Goal: Register for event/course

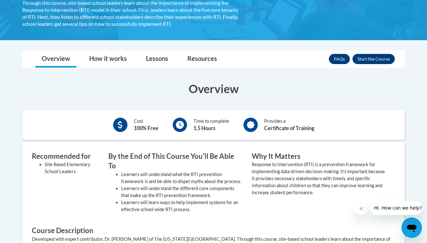
scroll to position [139, 0]
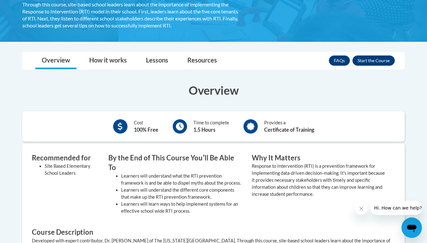
click at [378, 62] on button "Enroll" at bounding box center [373, 60] width 42 height 10
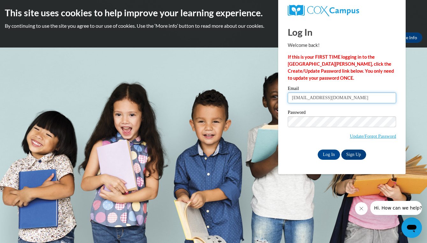
type input "mglaud3368@ung.edu"
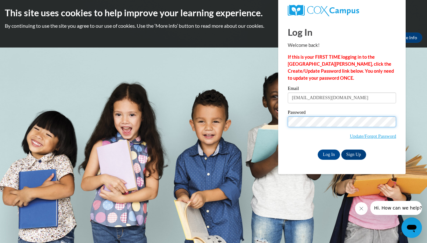
click at [328, 153] on input "Log In" at bounding box center [329, 154] width 22 height 10
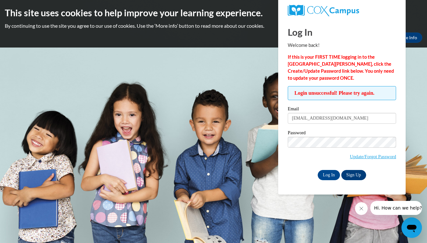
click at [356, 178] on link "Sign Up" at bounding box center [353, 175] width 25 height 10
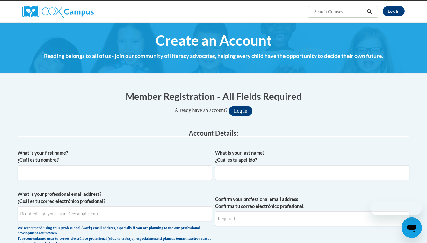
scroll to position [64, 0]
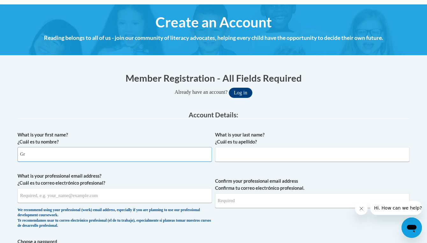
type input "G"
type input "Margaret Grace"
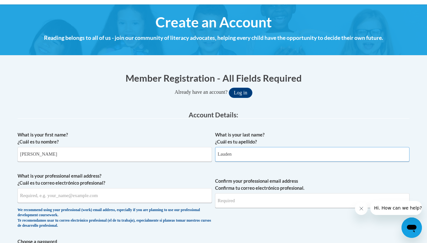
type input "Lauden"
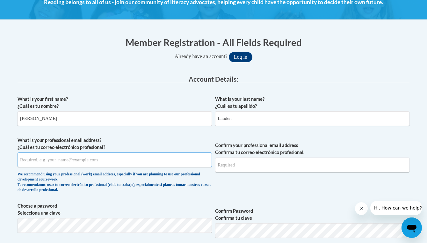
scroll to position [100, 0]
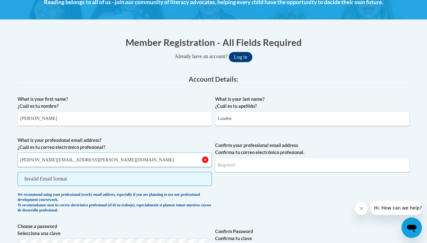
type input "gracie.lauden@gmail.com"
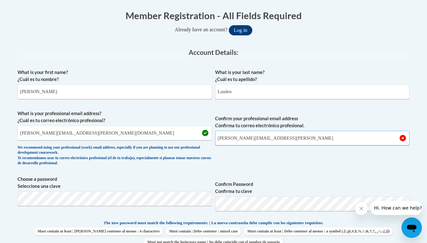
scroll to position [133, 0]
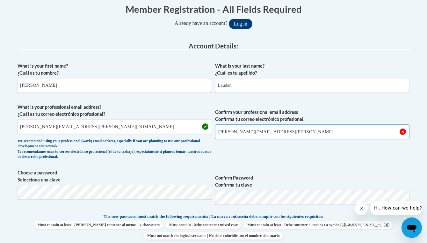
click at [285, 129] on input "gracie.lauden@gmail.cpm" at bounding box center [312, 131] width 194 height 15
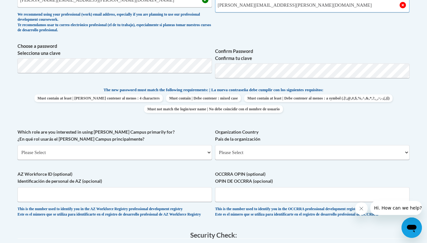
scroll to position [264, 0]
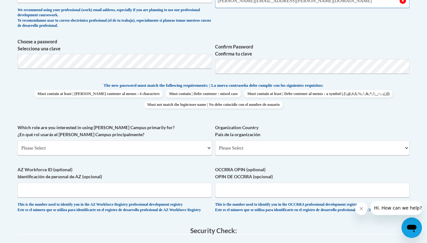
type input "gracie.lauden@gmail.com"
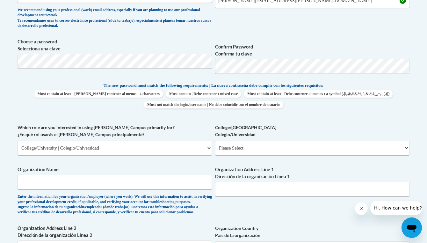
click at [172, 153] on div "Which role are you interested in using Cox Campus primarily for? ¿En qué rol us…" at bounding box center [115, 142] width 194 height 36
select select "5a18ea06-2b54-4451-96f2-d152daf9eac5"
select select "99b32b07-cffc-426c-8bf6-0cd77760d84b"
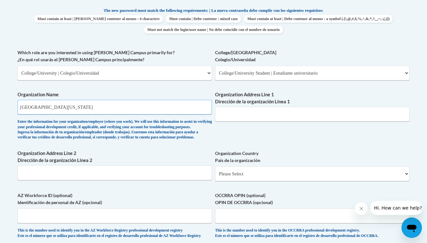
scroll to position [337, 0]
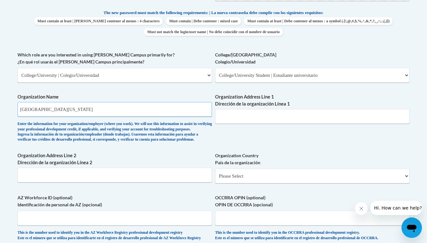
type input "University of North Georgia"
paste input "82 College Cir, Dahlonega, GA 30597"
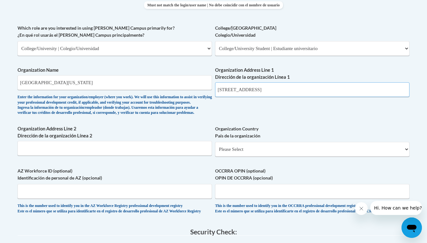
scroll to position [364, 0]
type input "82 College Cir, Dahlonega, GA 30597"
select select "ad49bcad-a171-4b2e-b99c-48b446064914"
select select
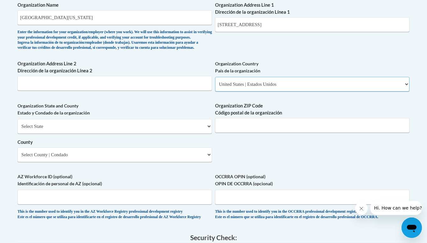
scroll to position [437, 0]
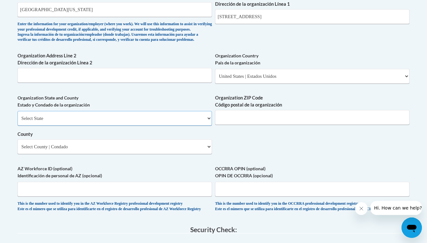
select select "Georgia"
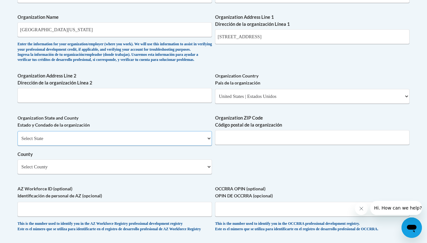
scroll to position [416, 0]
select select "Lumpkin"
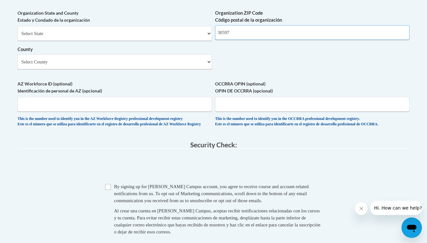
scroll to position [540, 0]
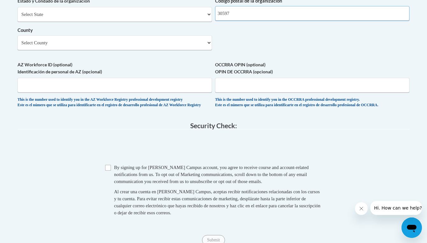
type input "30597"
click at [106, 166] on input "Checkbox" at bounding box center [108, 168] width 6 height 6
checkbox input "true"
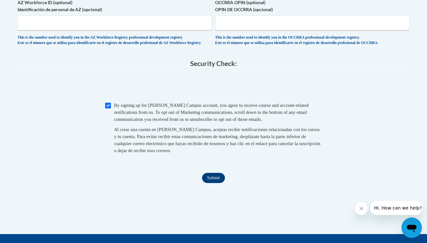
scroll to position [606, 0]
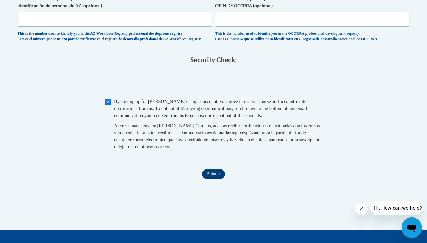
click at [214, 179] on input "Submit" at bounding box center [213, 174] width 23 height 10
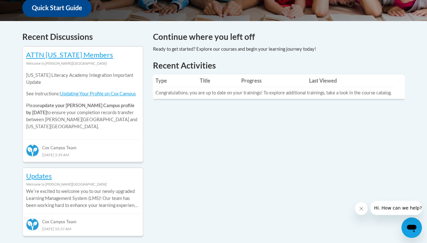
scroll to position [249, 0]
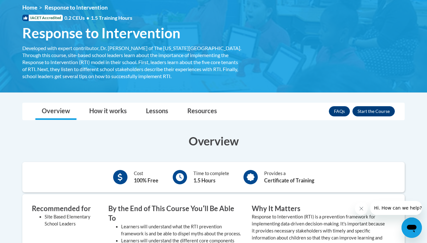
click at [385, 119] on nav "Toggle navigation Overview How it works Lessons Resources FAQs Enroll" at bounding box center [213, 112] width 382 height 18
click at [381, 111] on button "Enroll" at bounding box center [373, 111] width 42 height 10
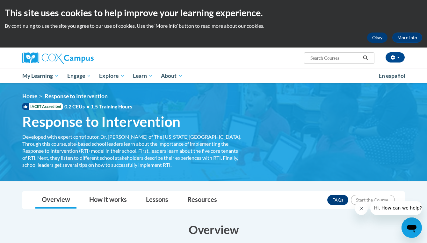
click at [380, 39] on button "Okay" at bounding box center [377, 38] width 20 height 10
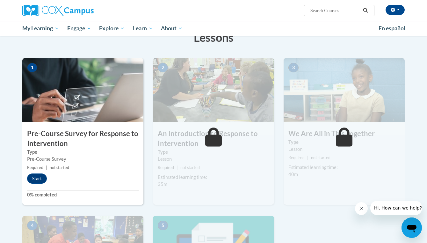
scroll to position [122, 0]
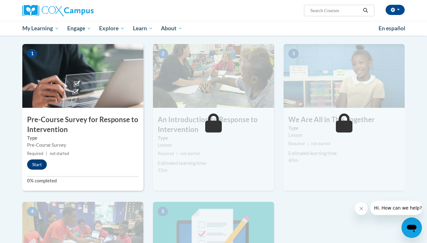
click at [41, 162] on button "Start" at bounding box center [37, 164] width 20 height 10
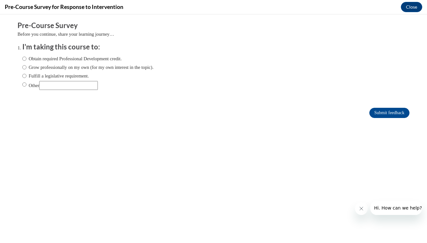
scroll to position [0, 0]
click at [26, 83] on label "Other" at bounding box center [60, 85] width 76 height 9
click at [26, 83] on input "Other" at bounding box center [24, 84] width 4 height 7
radio input "true"
click at [379, 114] on input "Submit feedback" at bounding box center [389, 113] width 40 height 10
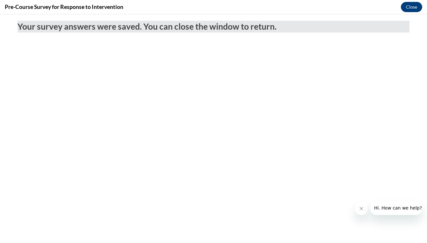
click at [415, 6] on button "Close" at bounding box center [411, 7] width 21 height 10
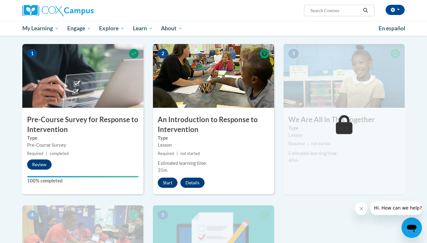
click at [166, 182] on button "Start" at bounding box center [168, 182] width 20 height 10
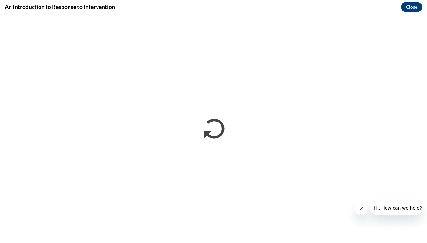
click at [357, 213] on button "Close message from company" at bounding box center [361, 208] width 13 height 13
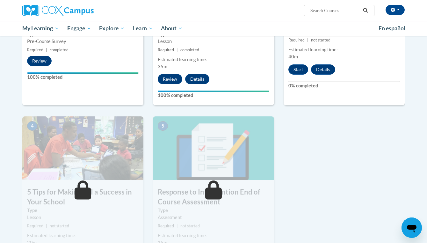
scroll to position [216, 0]
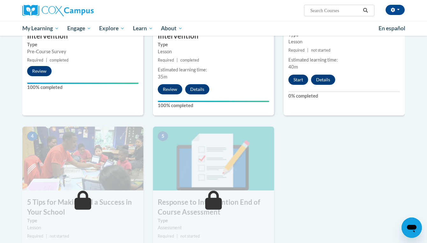
click at [296, 78] on button "Start" at bounding box center [298, 80] width 20 height 10
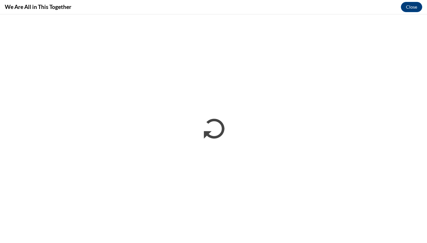
scroll to position [0, 0]
